Goal: Information Seeking & Learning: Learn about a topic

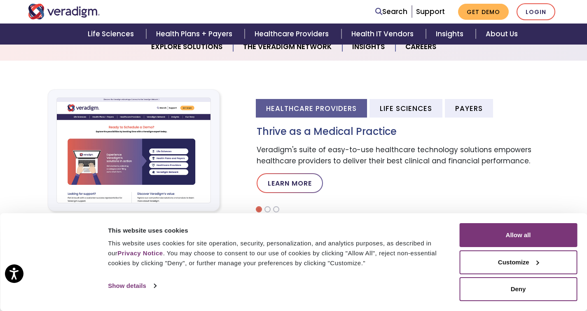
scroll to position [265, 0]
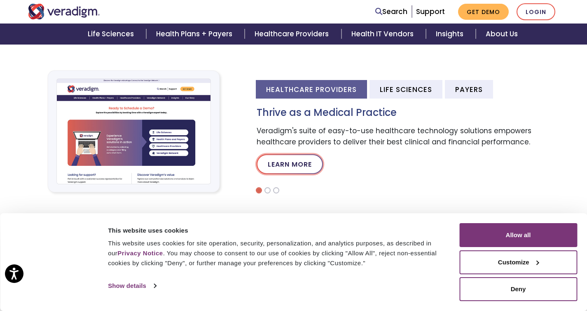
click at [323, 164] on link "Learn More" at bounding box center [290, 164] width 66 height 20
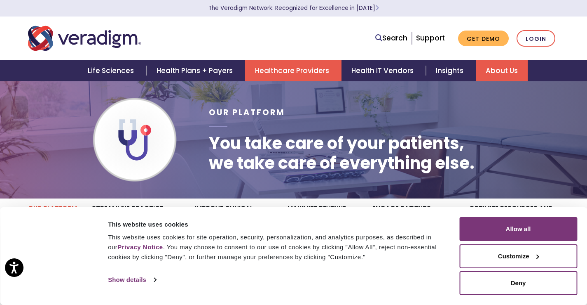
click at [488, 67] on link "About Us" at bounding box center [502, 70] width 52 height 21
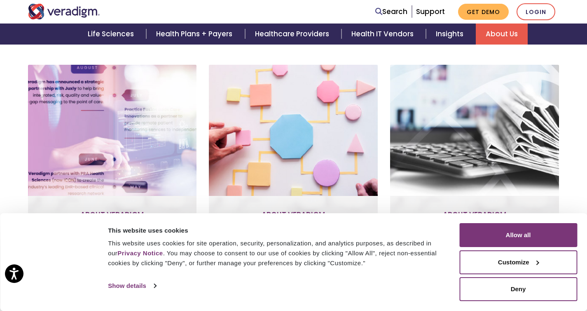
scroll to position [199, 0]
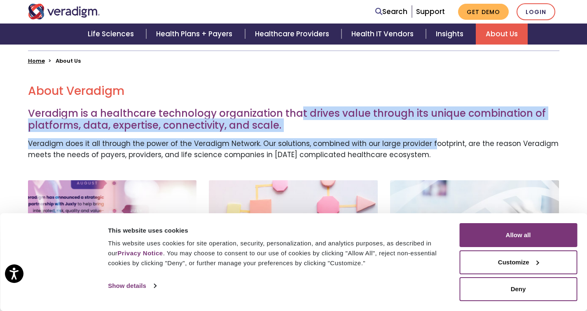
drag, startPoint x: 298, startPoint y: 107, endPoint x: 428, endPoint y: 148, distance: 135.5
click at [428, 148] on p "Veradigm does it all through the power of the Veradigm Network. Our solutions, …" at bounding box center [294, 149] width 532 height 22
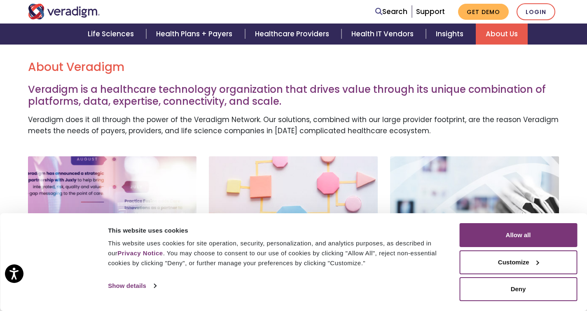
scroll to position [237, 0]
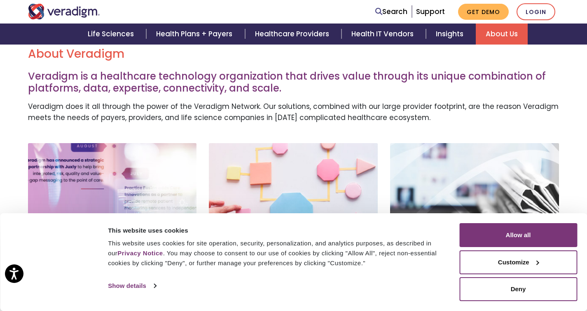
click at [473, 169] on div "Newsroom Check out our latest news releases coming out of Veradigm and the most…" at bounding box center [474, 242] width 169 height 199
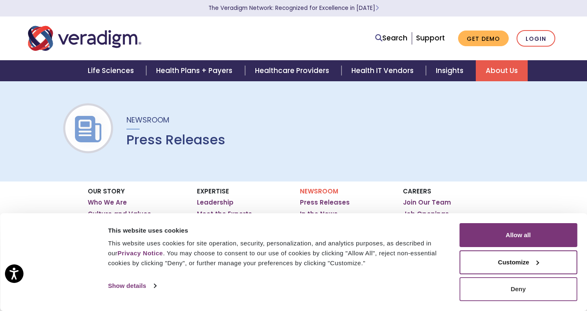
click at [508, 300] on button "Deny" at bounding box center [518, 289] width 118 height 24
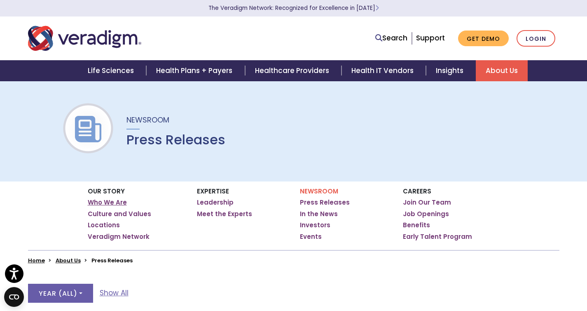
click at [121, 205] on link "Who We Are" at bounding box center [107, 202] width 39 height 8
